Goal: Book appointment/travel/reservation

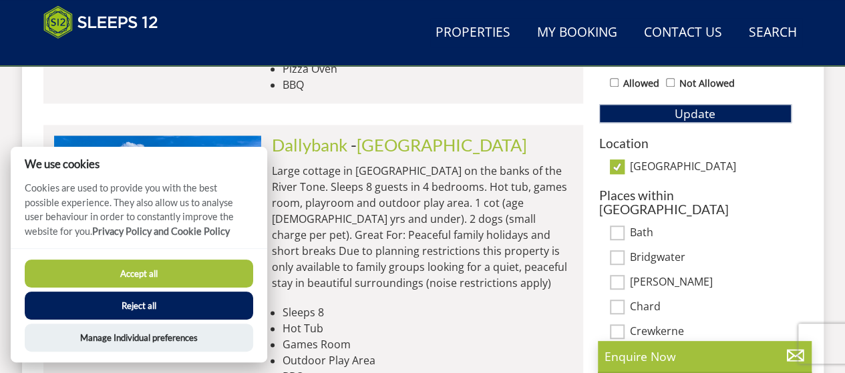
scroll to position [814, 0]
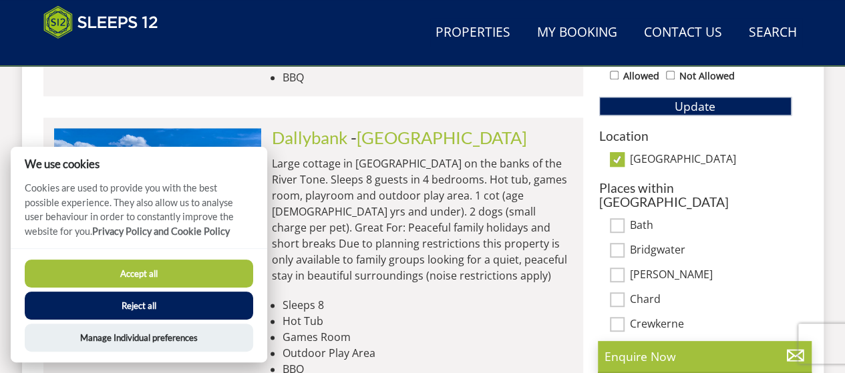
click at [171, 306] on button "Reject all" at bounding box center [139, 306] width 228 height 28
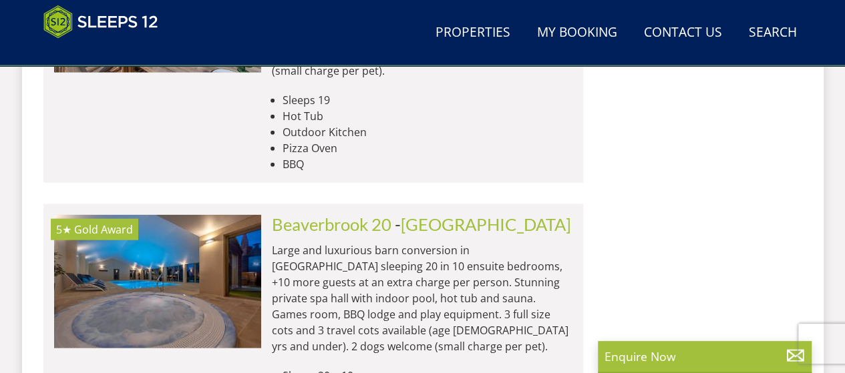
scroll to position [1556, 0]
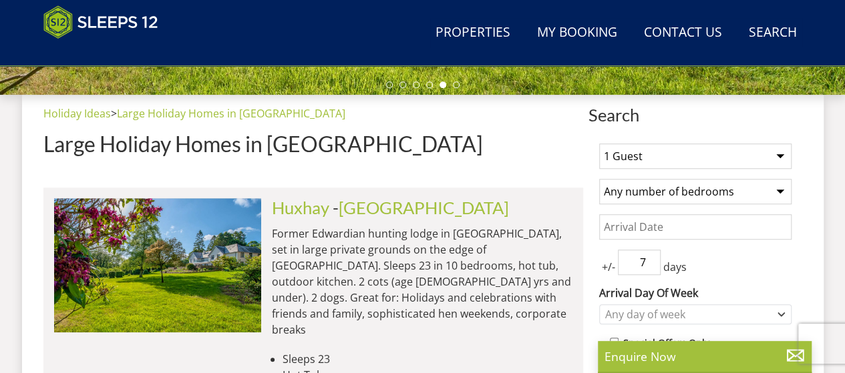
scroll to position [467, 0]
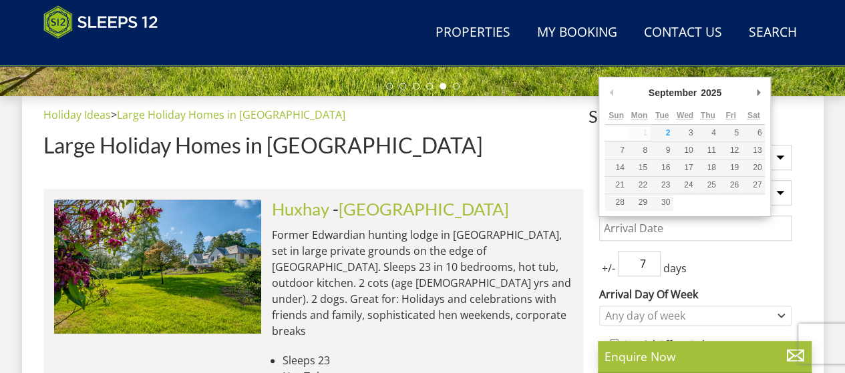
click at [668, 222] on input "Date" at bounding box center [695, 228] width 192 height 25
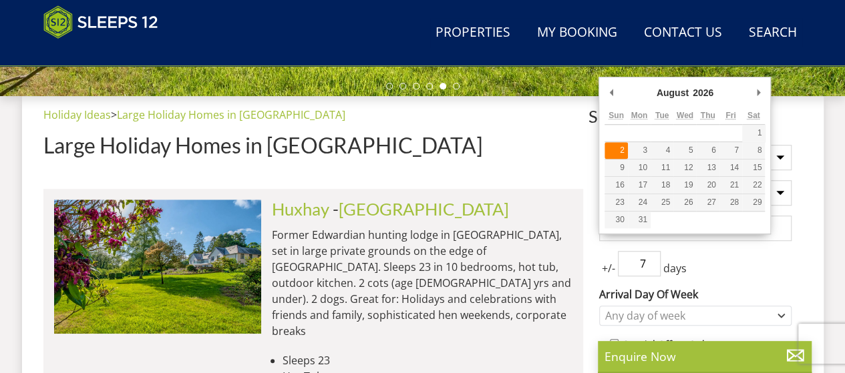
type input "[DATE]"
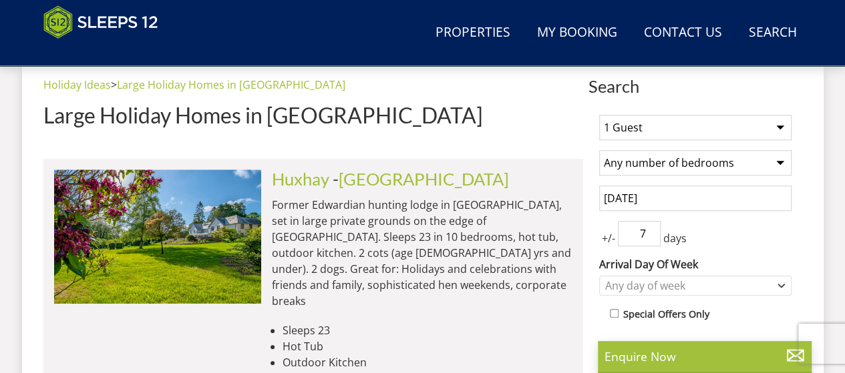
scroll to position [497, 0]
click at [606, 238] on span "+/-" at bounding box center [608, 238] width 19 height 16
click at [680, 130] on select "1 Guest 2 Guests 3 Guests 4 Guests 5 Guests 6 Guests 7 Guests 8 Guests 9 Guests…" at bounding box center [695, 126] width 192 height 25
select select "10"
click at [599, 114] on select "1 Guest 2 Guests 3 Guests 4 Guests 5 Guests 6 Guests 7 Guests 8 Guests 9 Guests…" at bounding box center [695, 126] width 192 height 25
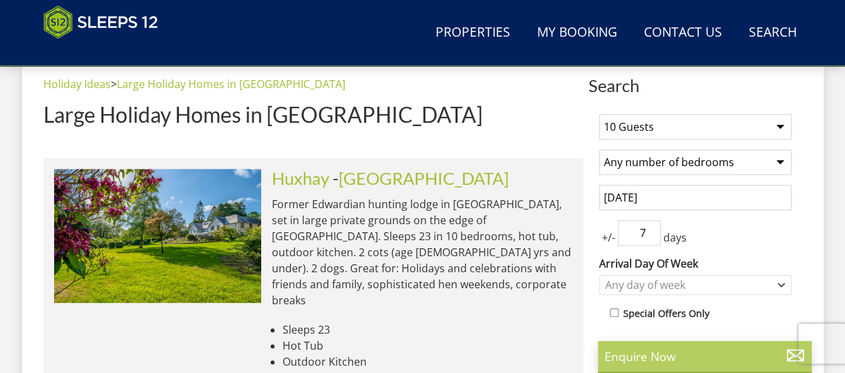
click at [664, 354] on p "Enquire Now" at bounding box center [704, 356] width 200 height 17
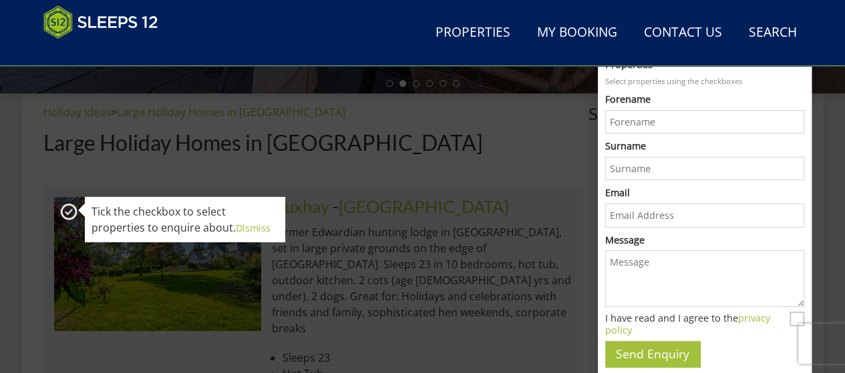
scroll to position [469, 0]
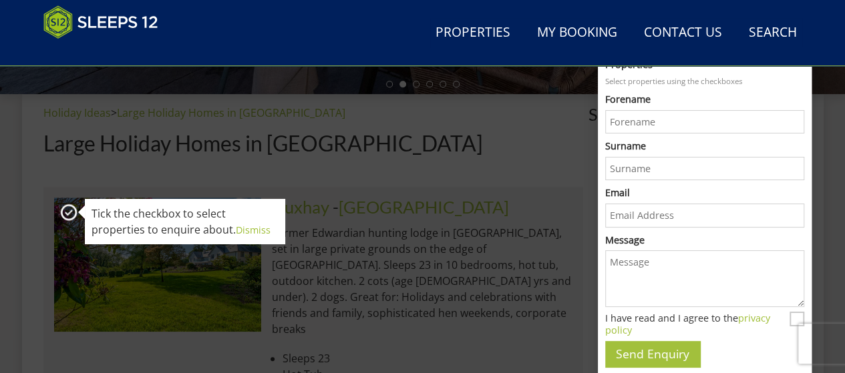
click at [495, 149] on h1 "Large Holiday Homes in [GEOGRAPHIC_DATA]" at bounding box center [313, 143] width 540 height 23
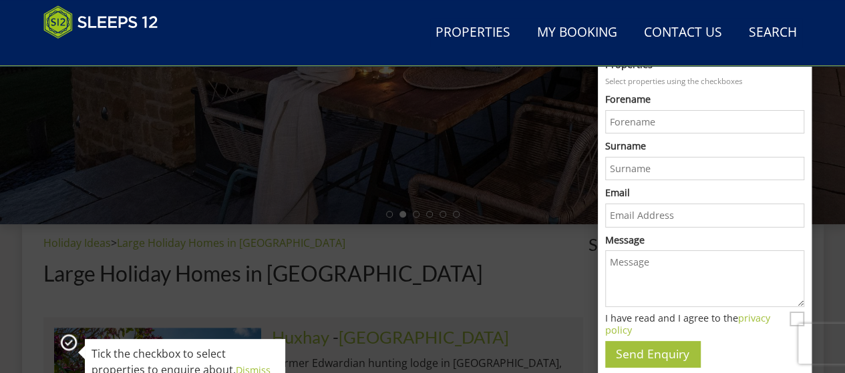
scroll to position [325, 0]
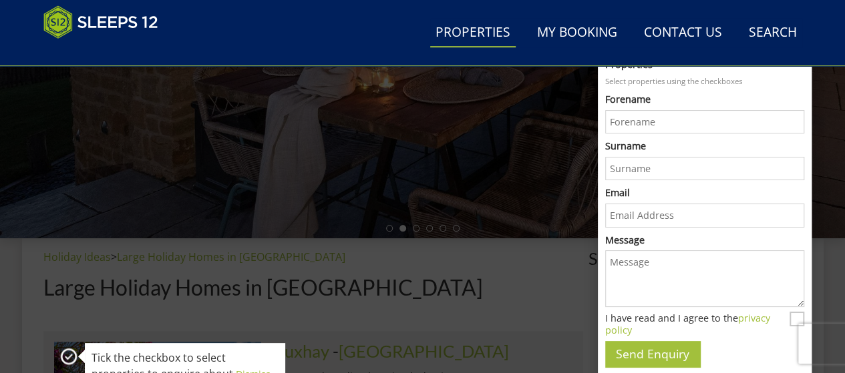
click at [504, 37] on link "Properties" at bounding box center [472, 33] width 85 height 30
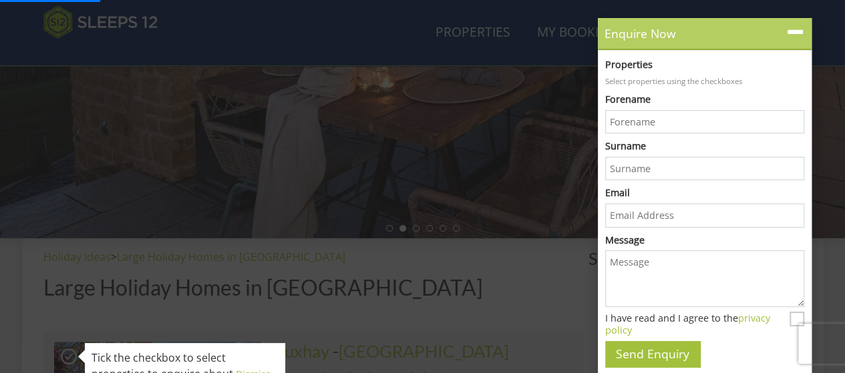
click at [790, 34] on icon at bounding box center [794, 32] width 19 height 19
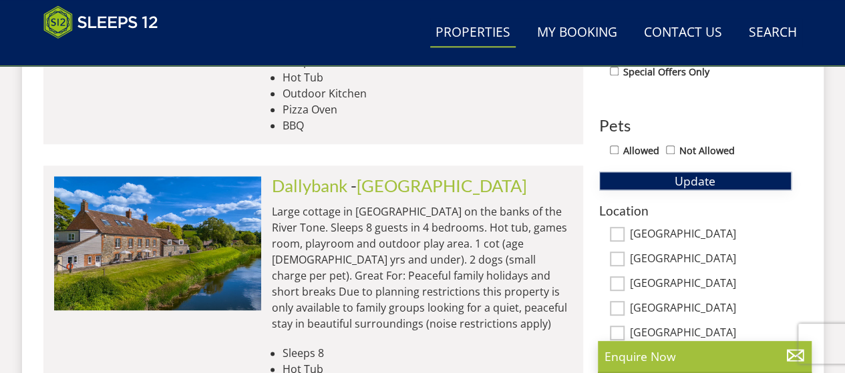
click at [660, 180] on button "Update" at bounding box center [695, 181] width 192 height 19
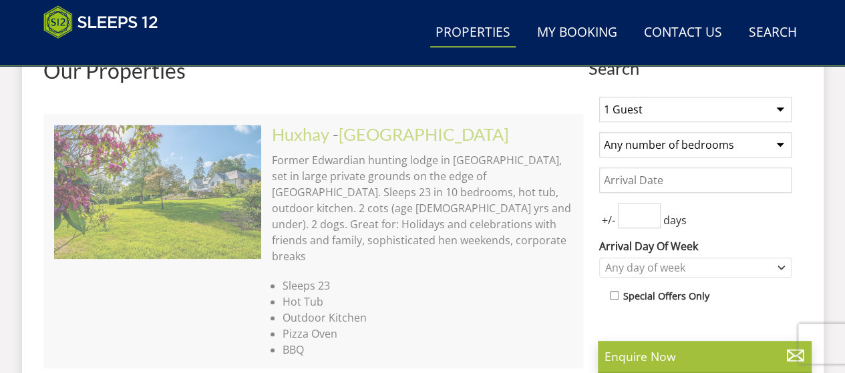
scroll to position [516, 0]
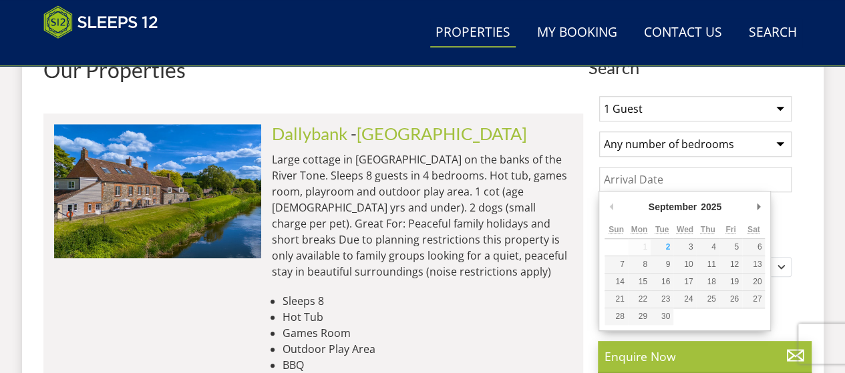
click at [686, 180] on input "Date" at bounding box center [695, 179] width 192 height 25
type input "[DATE]"
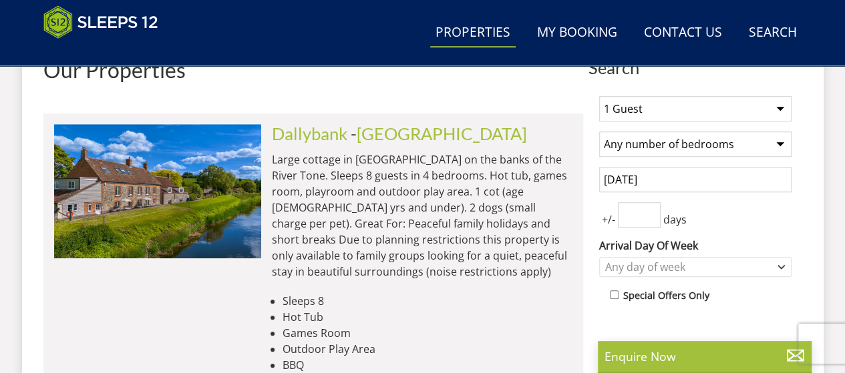
click at [696, 118] on select "1 Guest 2 Guests 3 Guests 4 Guests 5 Guests 6 Guests 7 Guests 8 Guests 9 Guests…" at bounding box center [695, 108] width 192 height 25
select select "10"
click at [599, 96] on select "1 Guest 2 Guests 3 Guests 4 Guests 5 Guests 6 Guests 7 Guests 8 Guests 9 Guests…" at bounding box center [695, 108] width 192 height 25
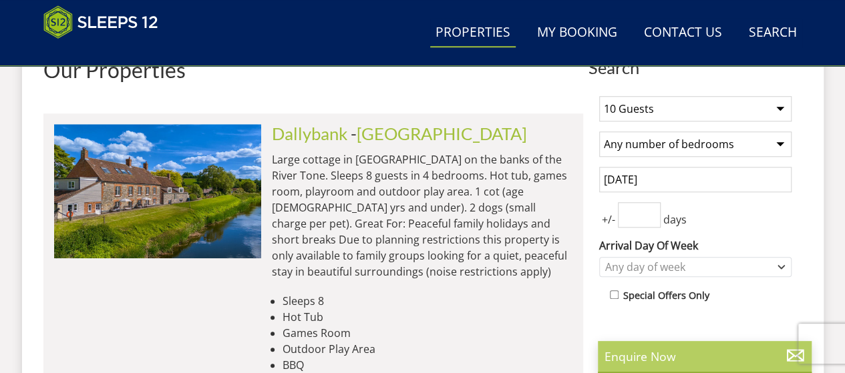
click at [643, 361] on p "Enquire Now" at bounding box center [704, 356] width 200 height 17
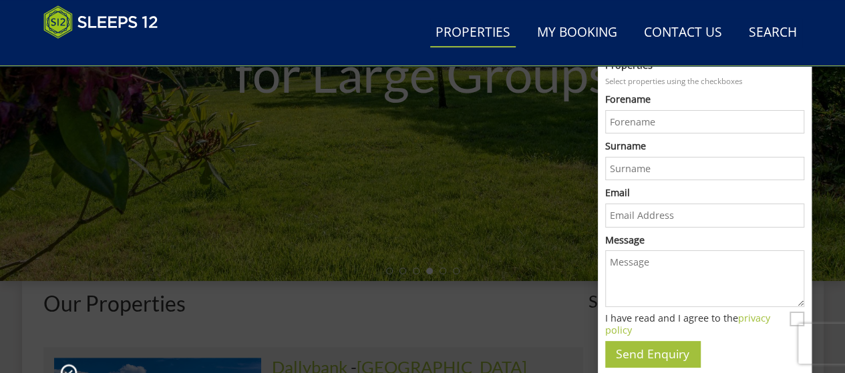
scroll to position [272, 0]
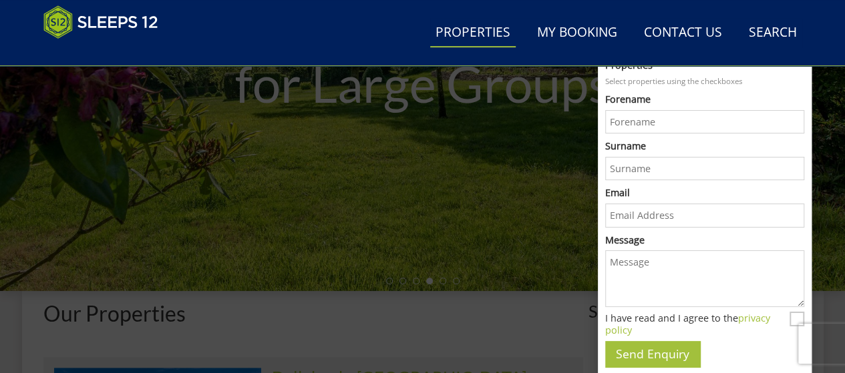
click at [534, 193] on div "Stunning Holiday Homes for Large Groups" at bounding box center [422, 57] width 845 height 467
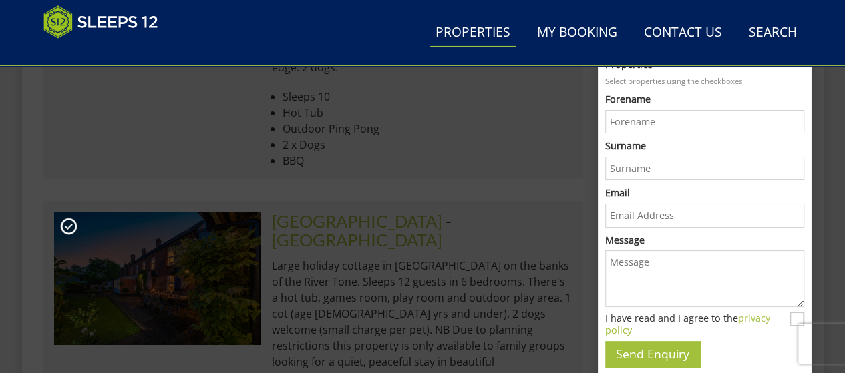
scroll to position [2395, 0]
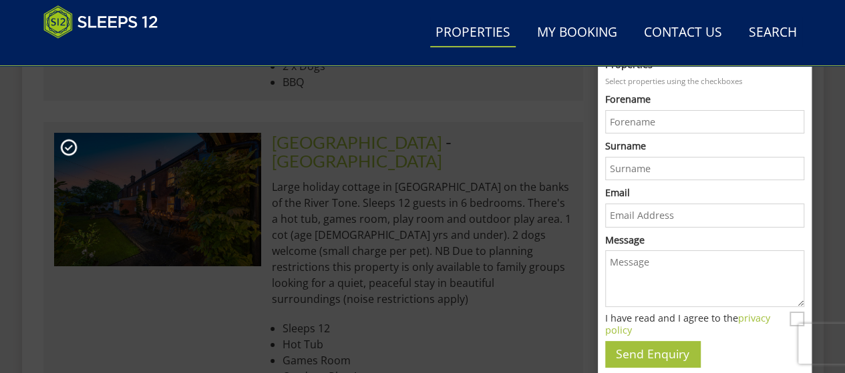
select select "10"
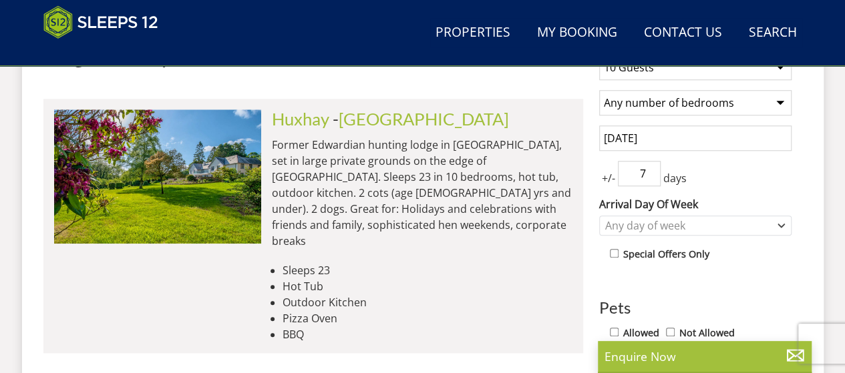
scroll to position [552, 0]
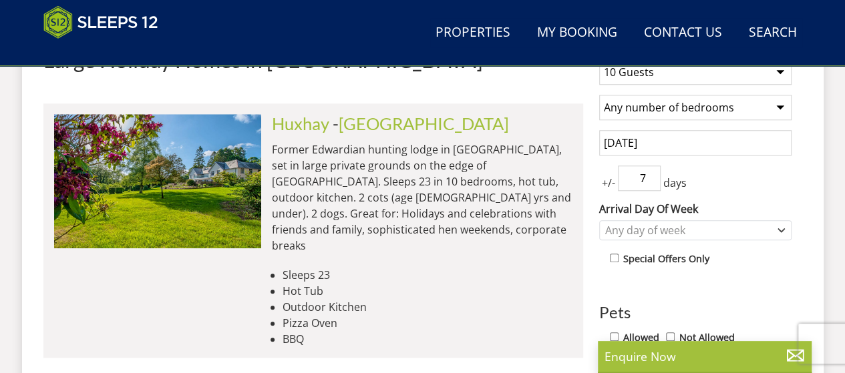
click at [694, 145] on input "[DATE]" at bounding box center [695, 142] width 192 height 25
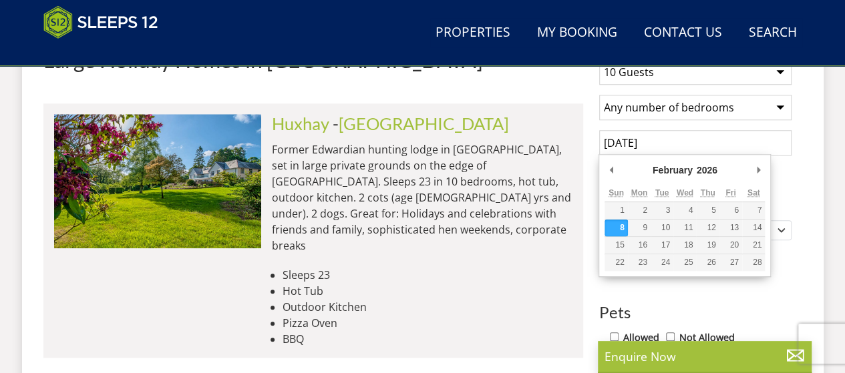
click at [749, 173] on div "February January February March April May June July August September October No…" at bounding box center [684, 172] width 160 height 25
click at [765, 170] on div "February January February March April May June July August September October No…" at bounding box center [684, 215] width 172 height 123
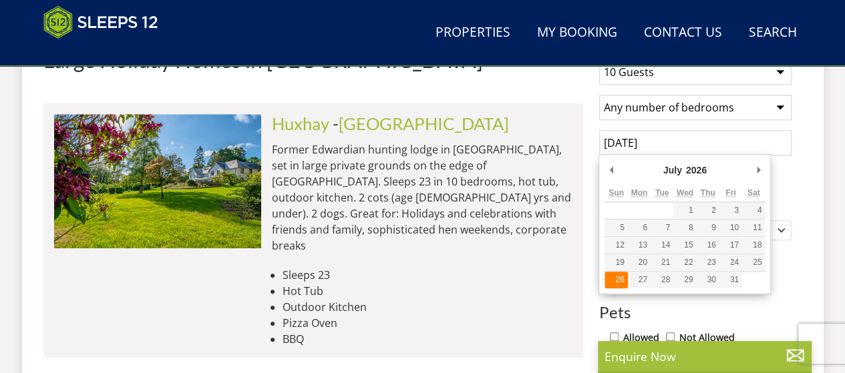
type input "[DATE]"
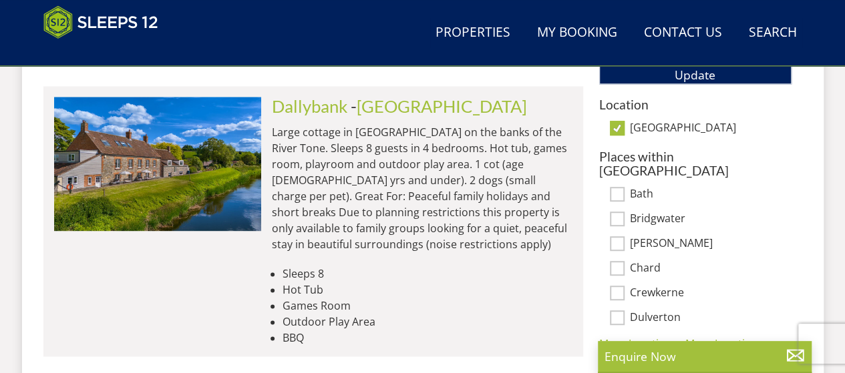
scroll to position [837, 0]
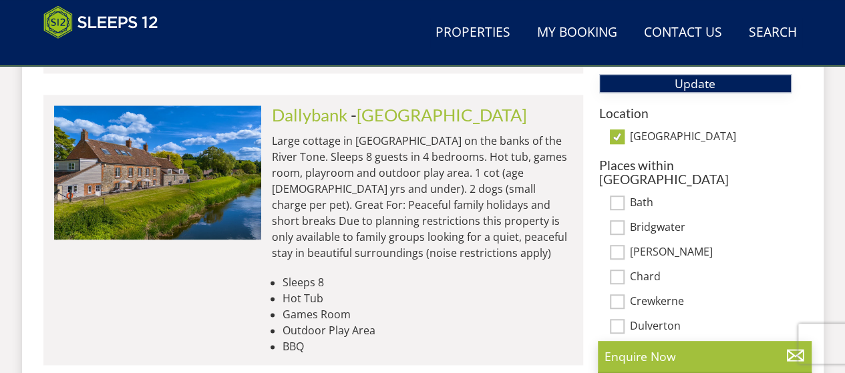
click at [704, 79] on span "Update" at bounding box center [694, 83] width 41 height 16
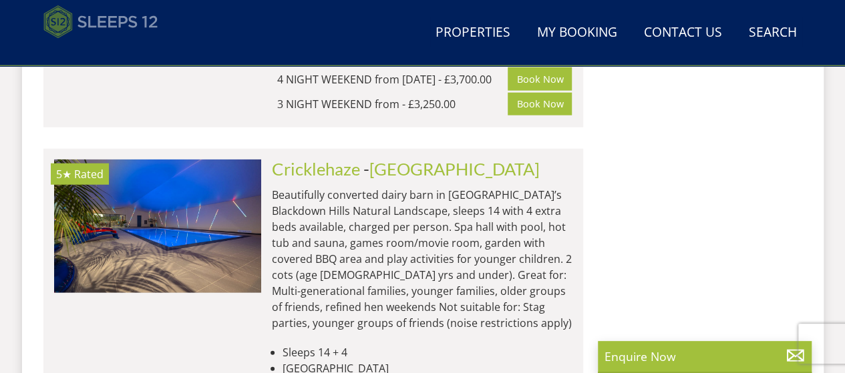
scroll to position [9237, 0]
